Goal: Check status: Check status

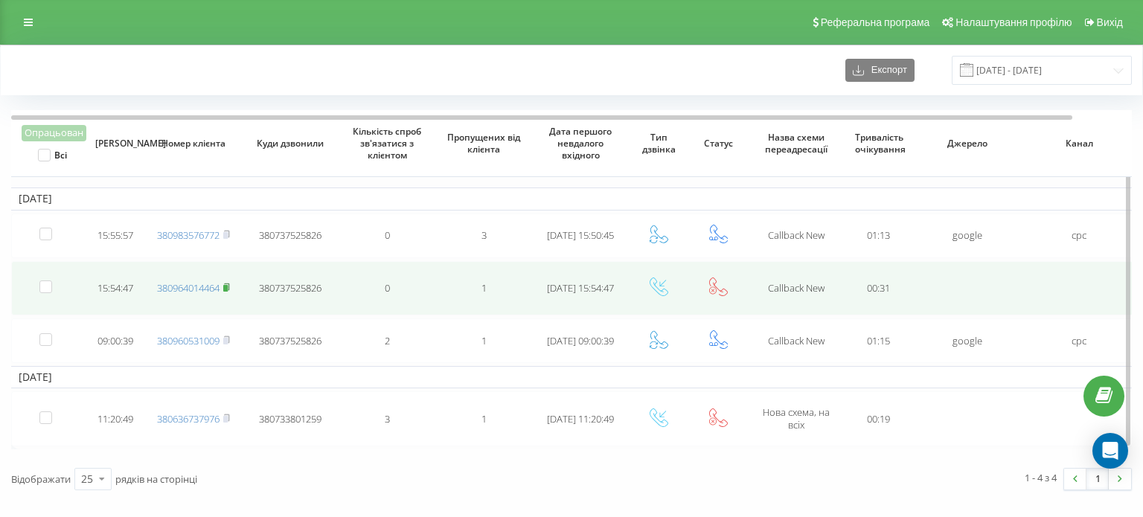
click at [226, 285] on rect at bounding box center [225, 288] width 4 height 7
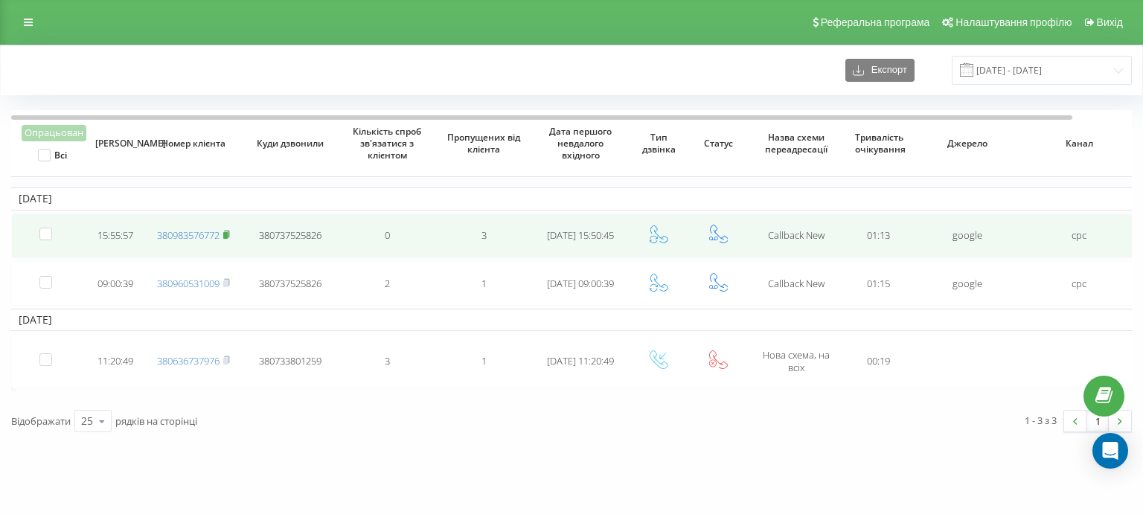
click at [228, 233] on rect at bounding box center [225, 235] width 4 height 7
